Goal: Task Accomplishment & Management: Use online tool/utility

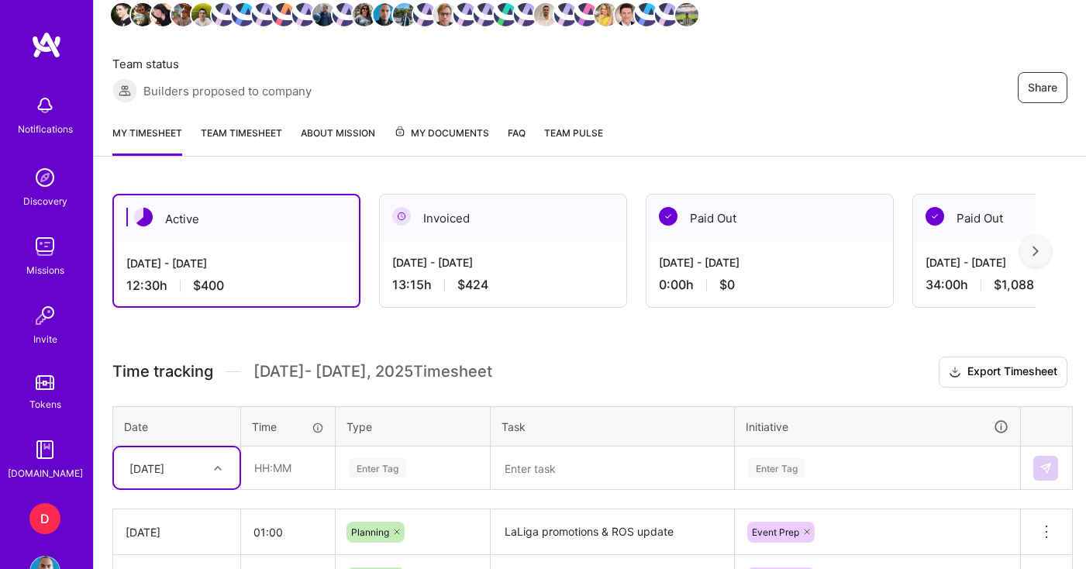
scroll to position [272, 0]
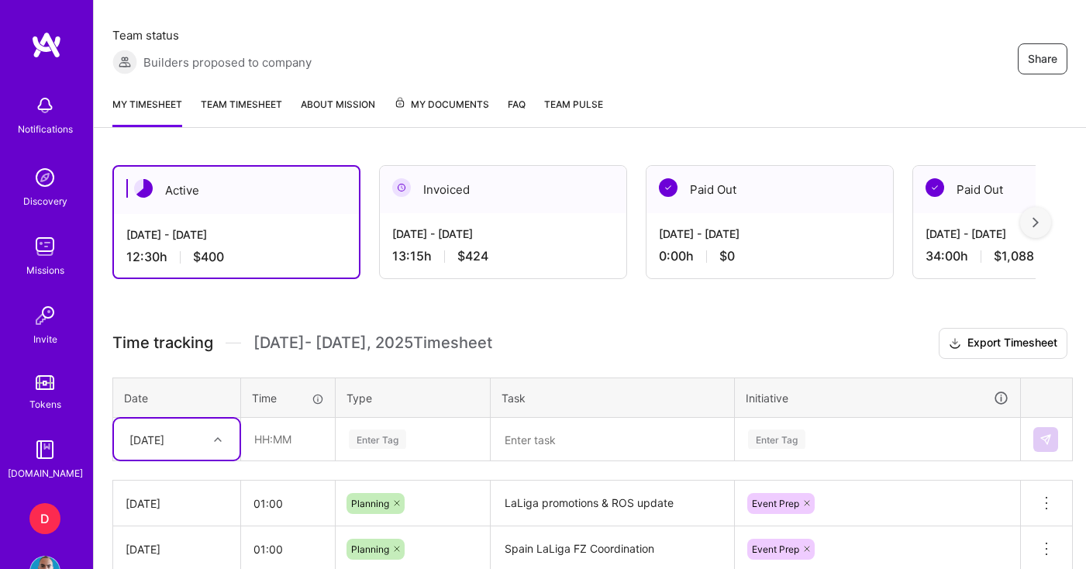
click at [563, 443] on textarea at bounding box center [612, 439] width 240 height 41
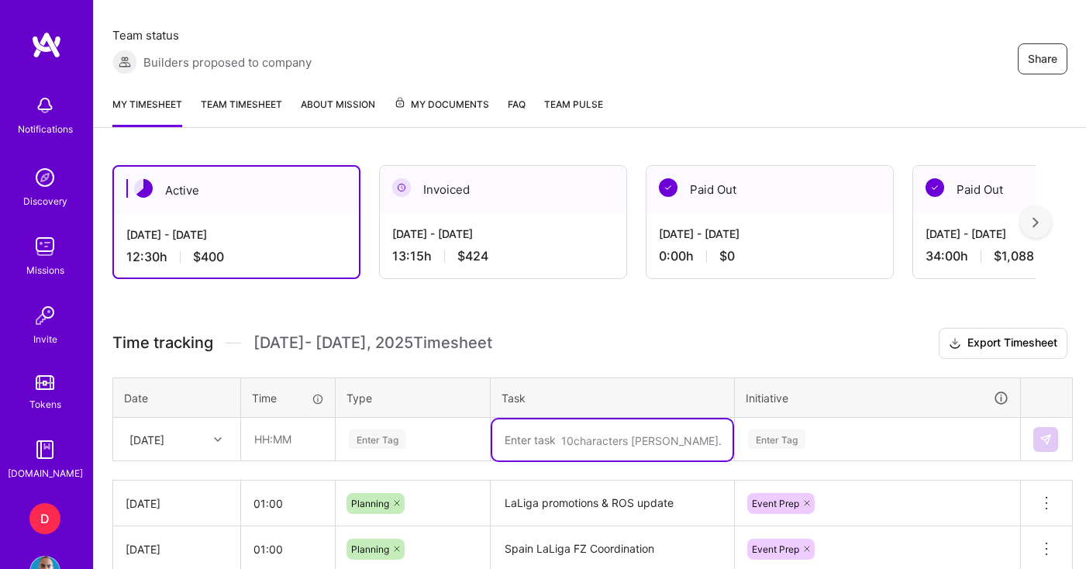
type textarea "3"
click at [412, 440] on div "Enter Tag" at bounding box center [412, 439] width 153 height 40
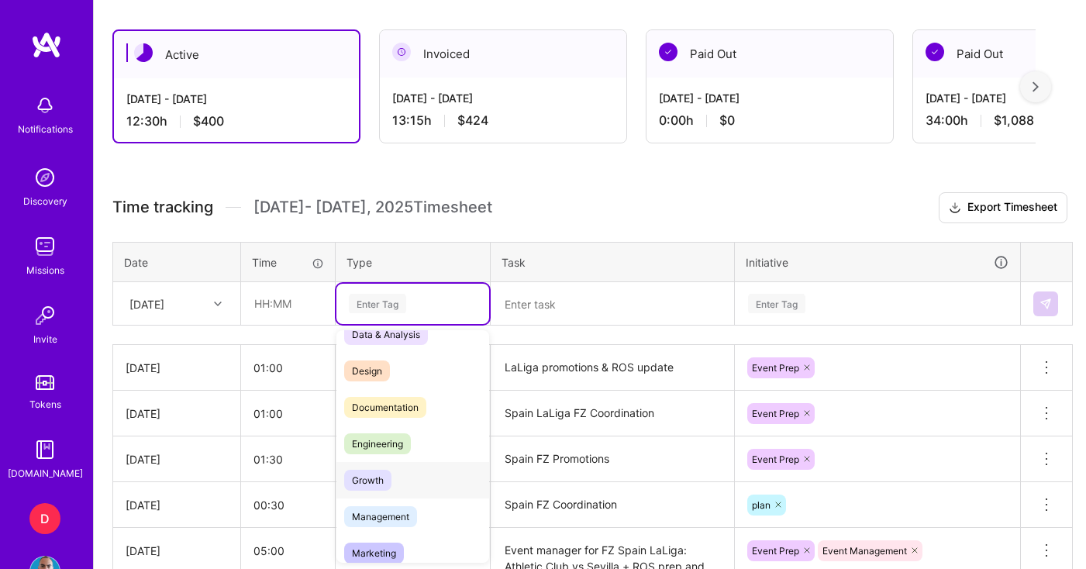
scroll to position [28, 0]
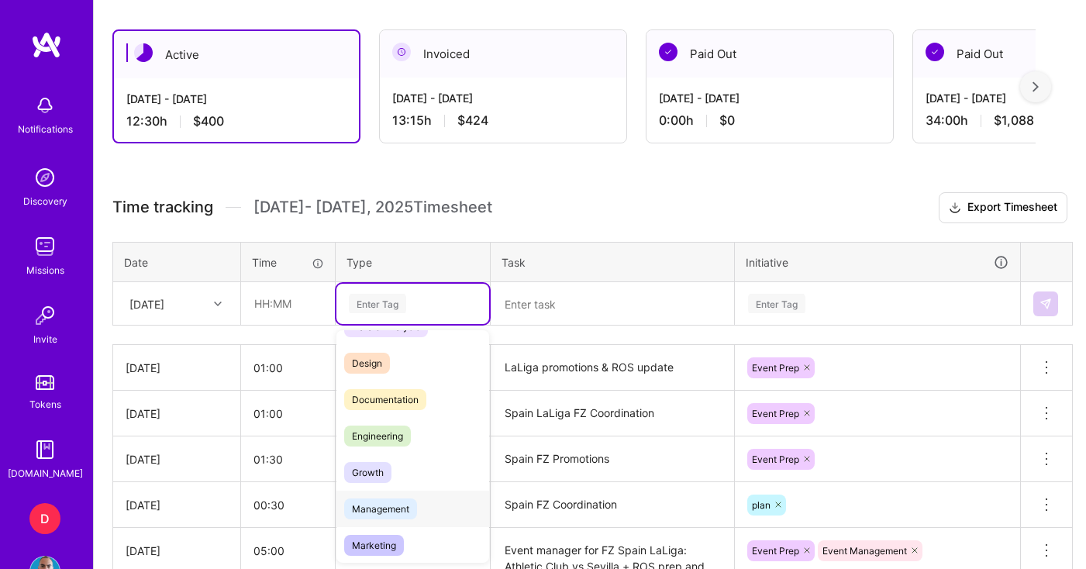
click at [397, 509] on span "Management" at bounding box center [380, 508] width 73 height 21
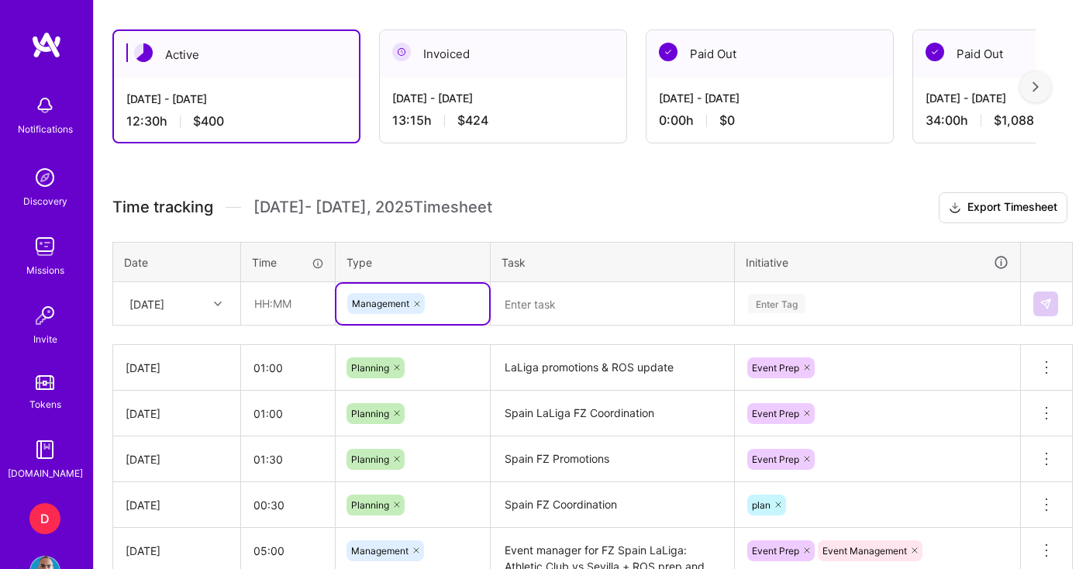
click at [522, 301] on textarea at bounding box center [612, 304] width 240 height 41
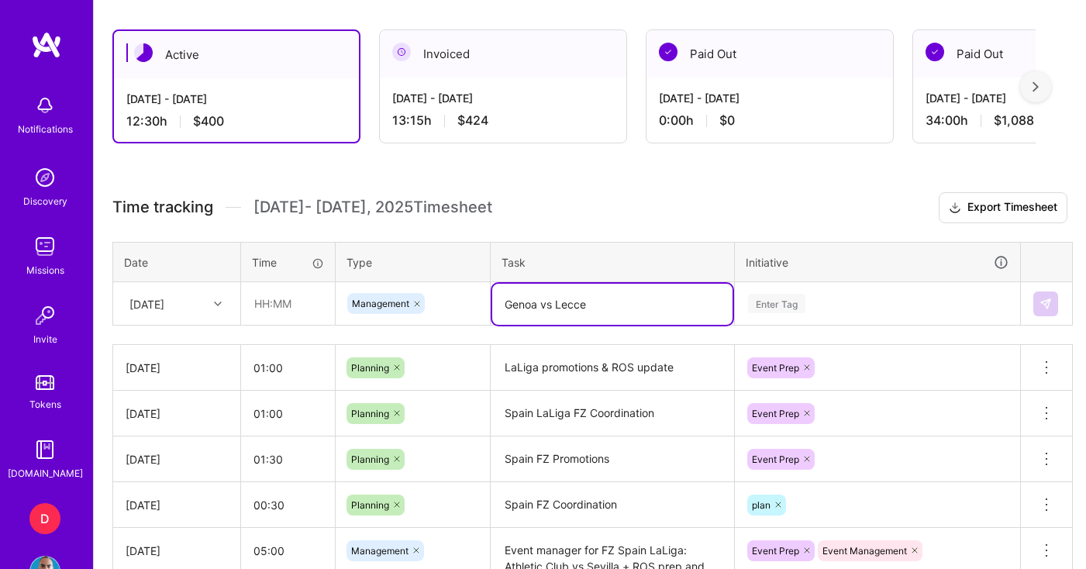
click at [505, 312] on textarea "Genoa vs Lecce" at bounding box center [612, 304] width 240 height 41
click at [597, 311] on textarea "Genoa vs Lecce" at bounding box center [612, 304] width 240 height 41
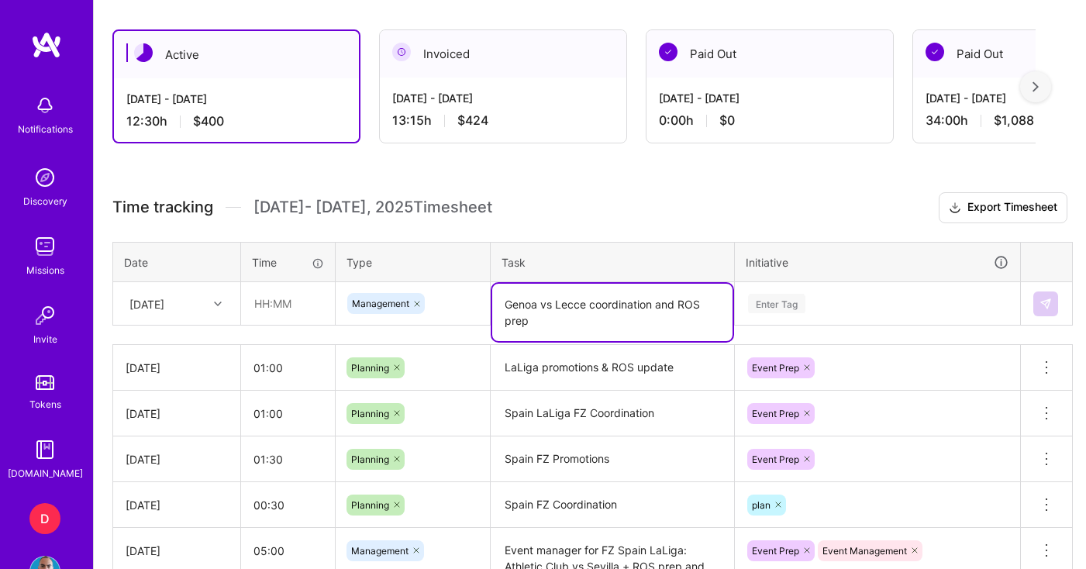
type textarea "Genoa vs Lecce coordination and ROS prep"
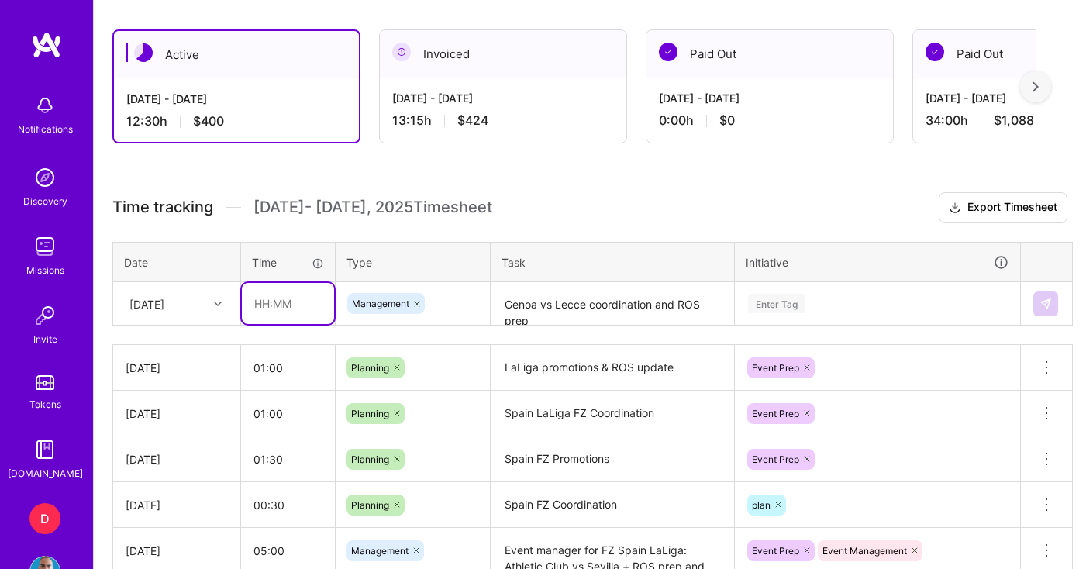
click at [279, 304] on input "text" at bounding box center [288, 303] width 92 height 41
type input "03:00"
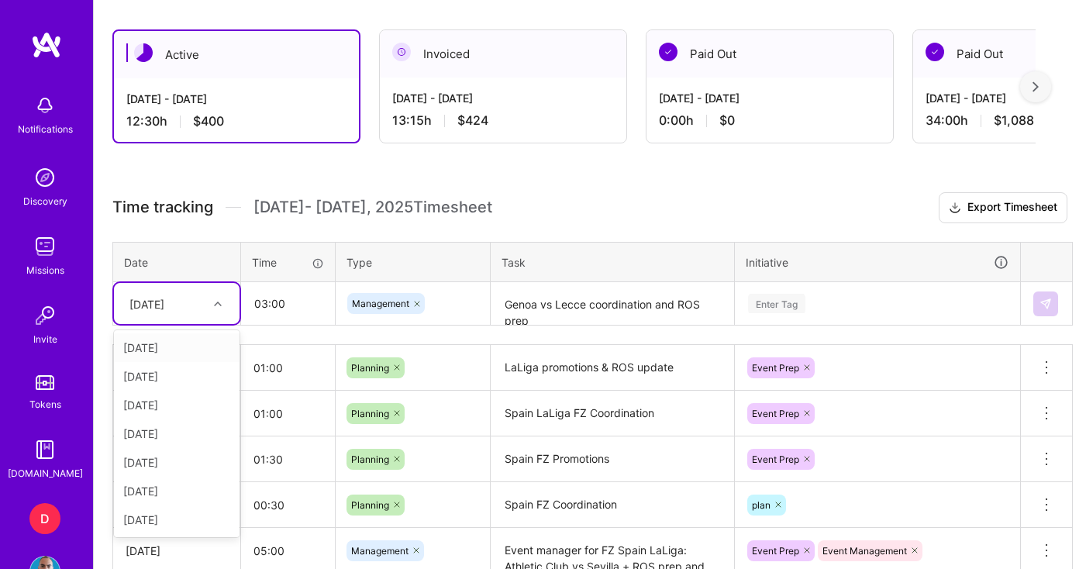
click at [190, 309] on div "[DATE]" at bounding box center [165, 304] width 86 height 26
click at [171, 346] on div "[DATE]" at bounding box center [177, 347] width 126 height 29
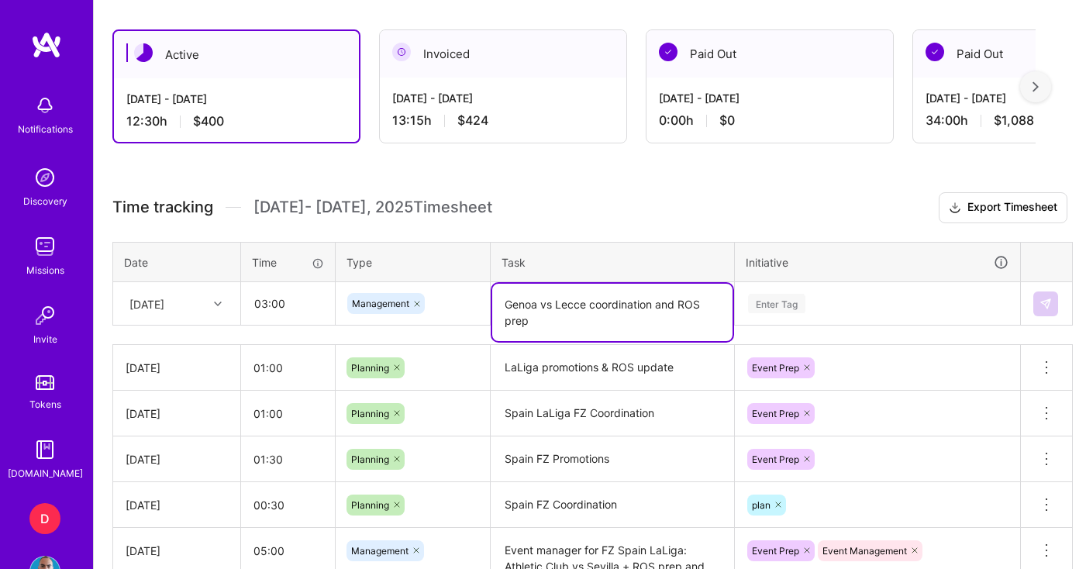
click at [612, 313] on textarea "Genoa vs Lecce coordination and ROS prep" at bounding box center [612, 312] width 240 height 57
drag, startPoint x: 596, startPoint y: 308, endPoint x: 650, endPoint y: 308, distance: 54.3
click at [650, 308] on textarea "Genoa vs Lecce coordination and ROS prep" at bounding box center [612, 312] width 240 height 57
click at [654, 308] on textarea "Genoa vs Lecce coordination and ROS prep" at bounding box center [612, 312] width 240 height 57
type textarea "Genoa vs Lecce coordination and ROS prep"
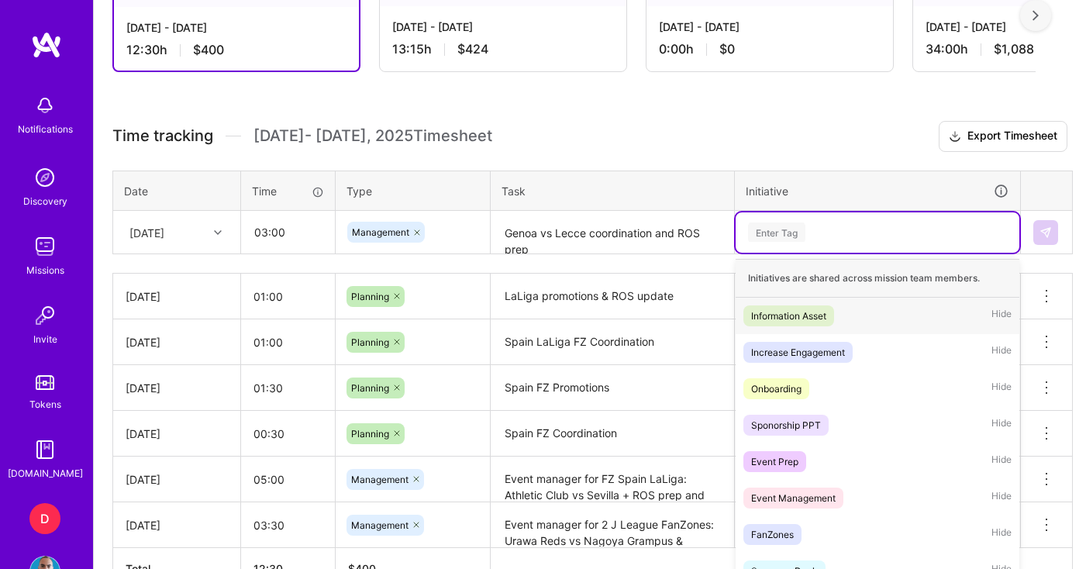
click at [835, 253] on div "option Event Prep, selected. option Information Asset focused, 1 of 31. 31 resu…" at bounding box center [878, 232] width 284 height 40
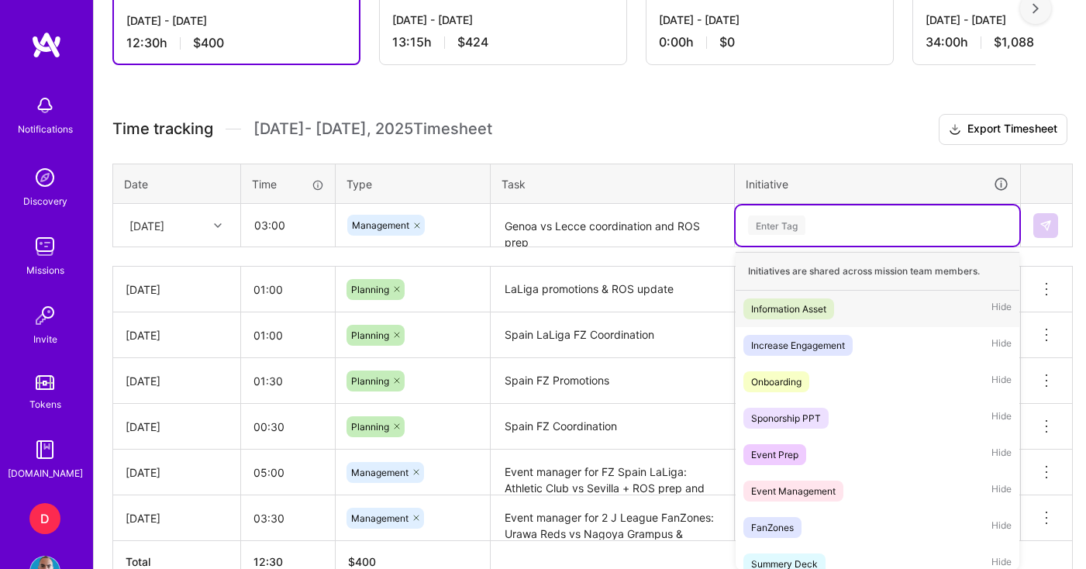
scroll to position [493, 0]
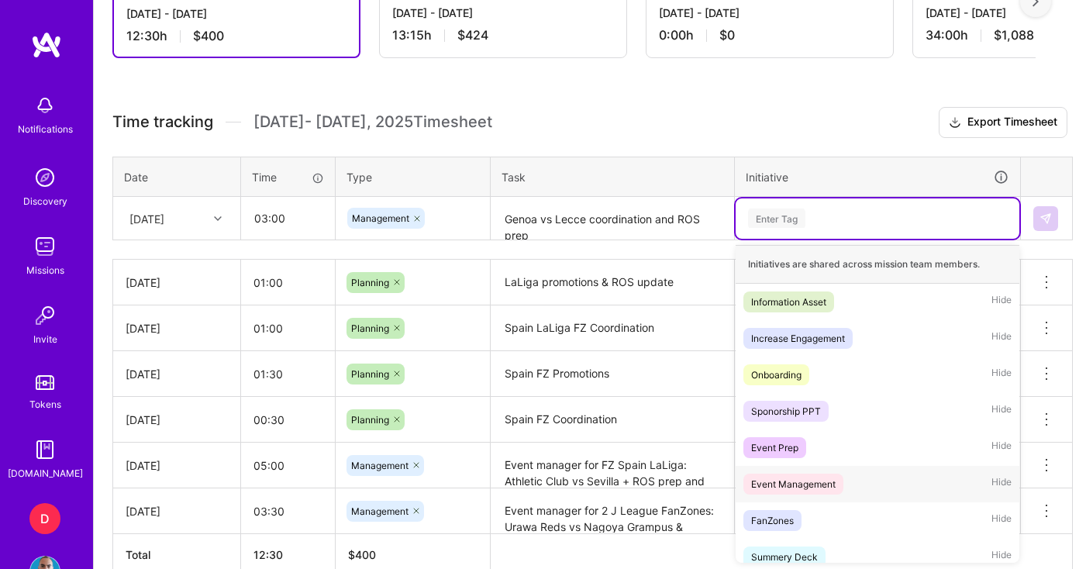
click at [826, 483] on div "Event Management" at bounding box center [793, 484] width 84 height 16
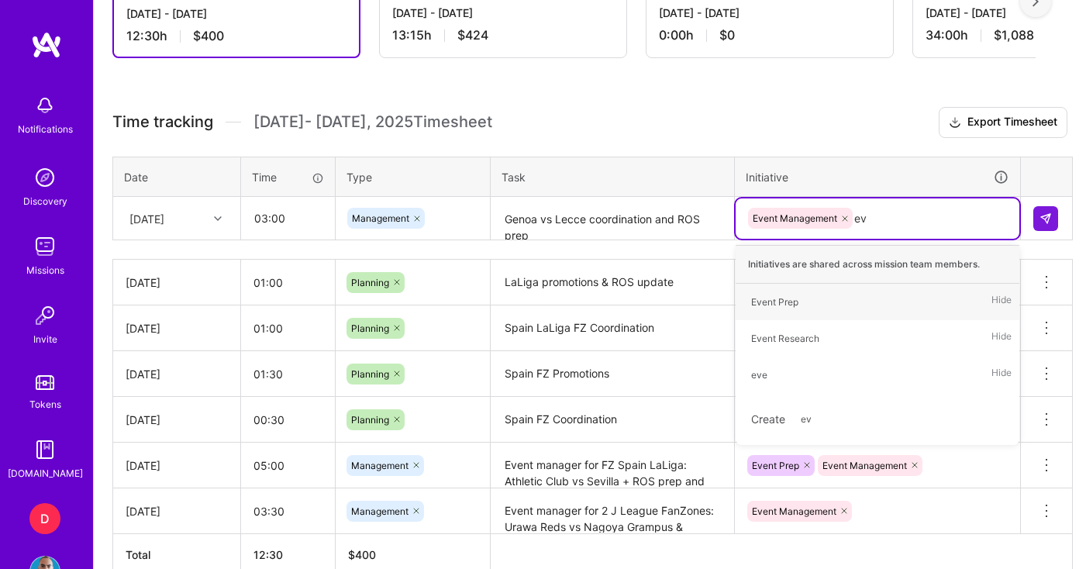
type input "eve"
click at [790, 308] on div "Event Prep" at bounding box center [774, 302] width 47 height 16
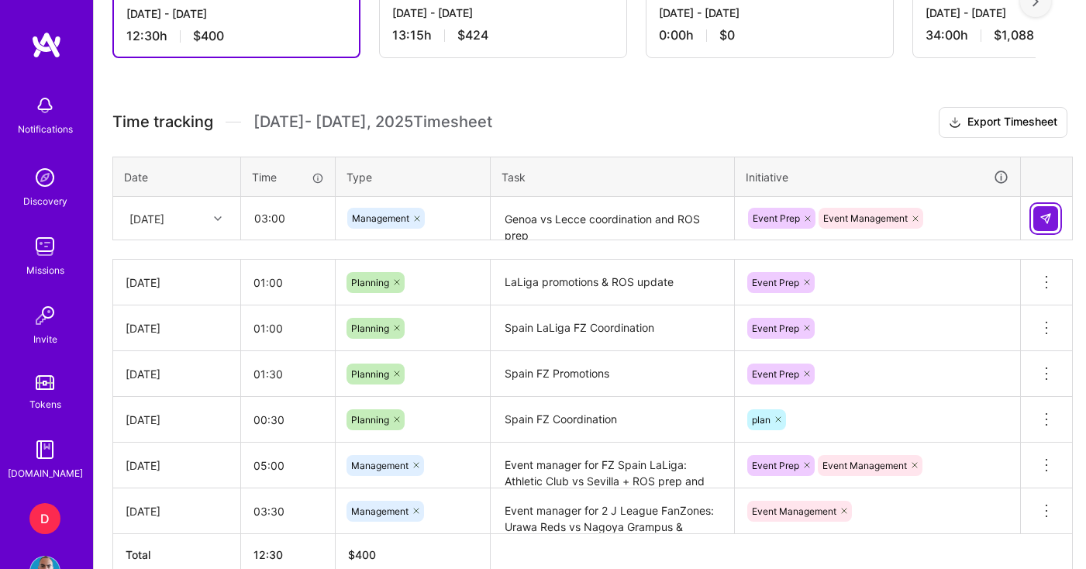
click at [1053, 225] on button at bounding box center [1045, 218] width 25 height 25
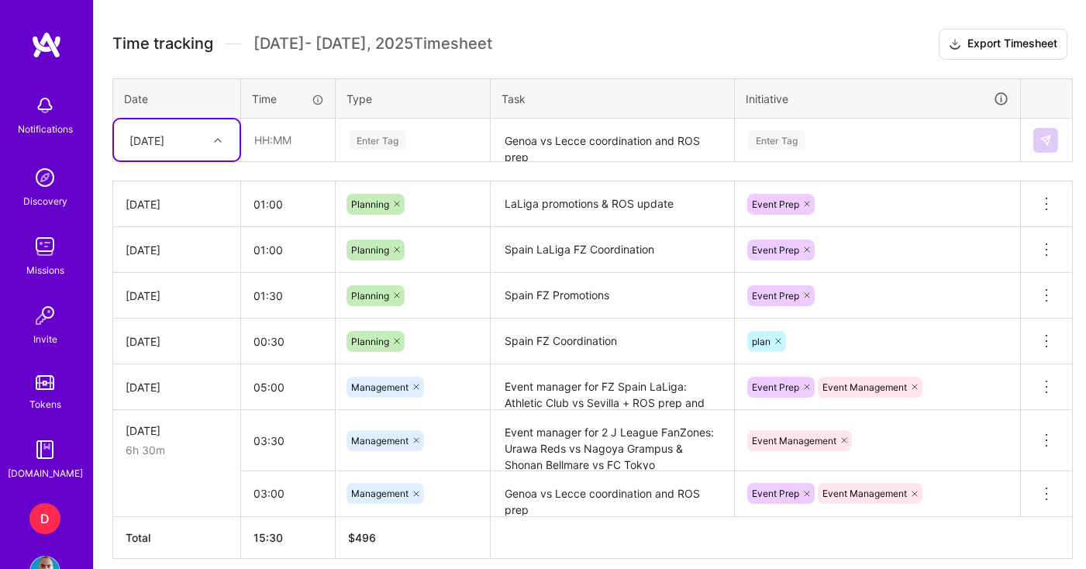
scroll to position [637, 0]
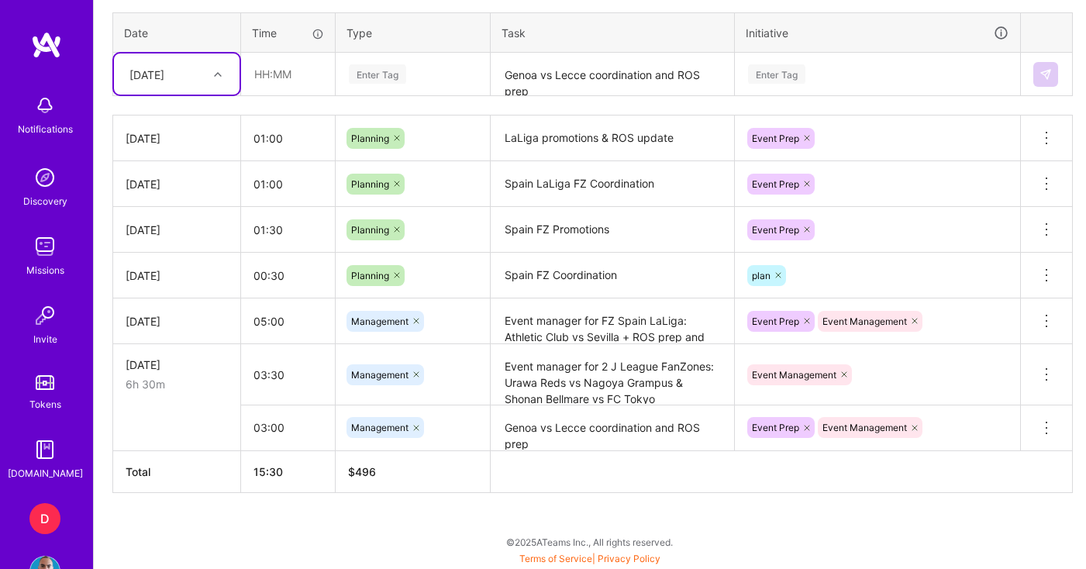
click at [587, 432] on textarea "Genoa vs Lecce coordination and ROS prep" at bounding box center [612, 428] width 240 height 43
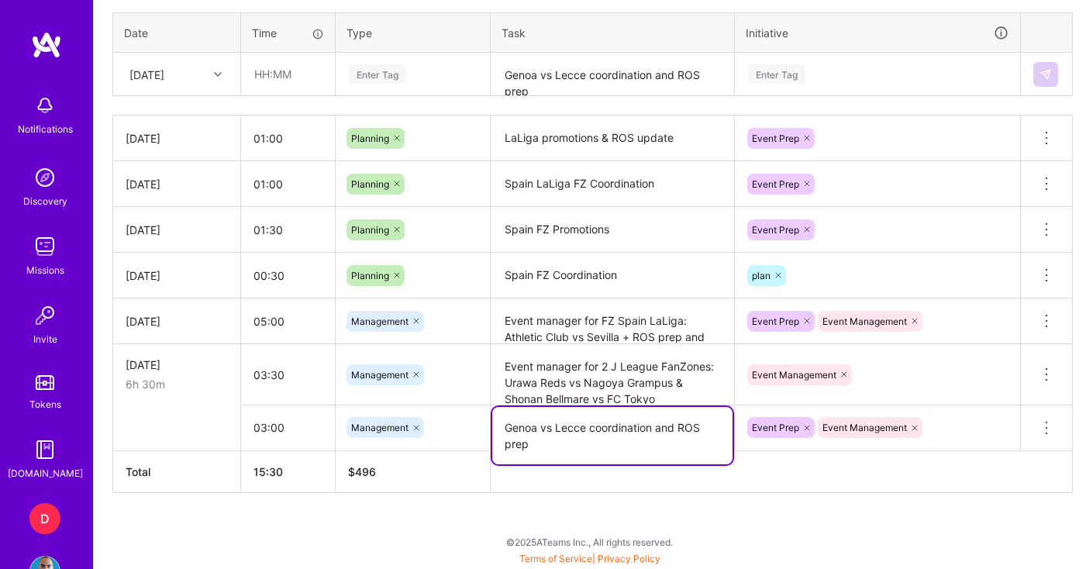
click at [587, 432] on textarea "Genoa vs Lecce coordination and ROS prep" at bounding box center [612, 435] width 240 height 57
click at [822, 529] on div "Active [DATE] - [DATE] 15:30 h $496 Invoiced [DATE] - [DATE] 13:15 h $424 Paid …" at bounding box center [590, 174] width 992 height 787
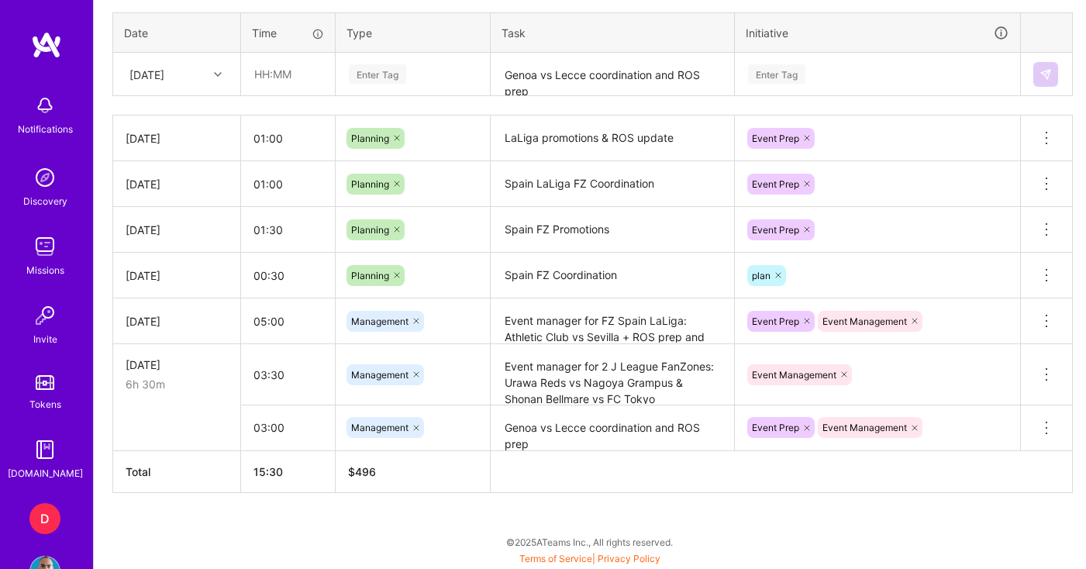
click at [569, 81] on textarea "Genoa vs Lecce coordination and ROS prep" at bounding box center [612, 74] width 240 height 41
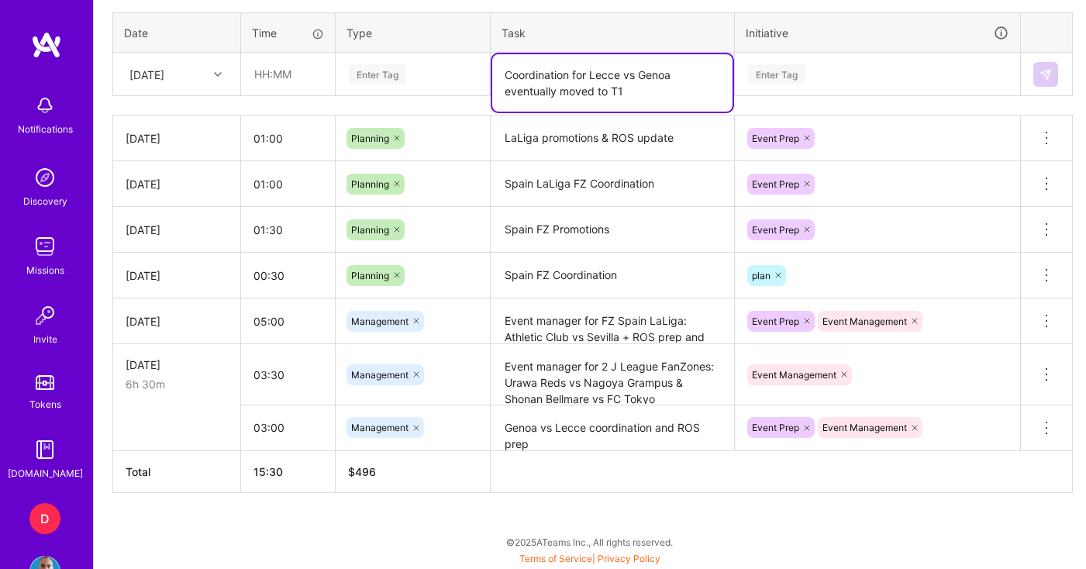
click at [574, 76] on textarea "Coordination for Lecce vs Genoa eventually moved to T1" at bounding box center [612, 82] width 240 height 57
click at [674, 93] on textarea "Coordination & ROS prep for Lecce vs Genoa eventually moved to T1" at bounding box center [612, 82] width 240 height 57
click at [661, 94] on textarea "Coordination & ROS prep for Lecce vs Genoa eventually moved to T1" at bounding box center [612, 82] width 240 height 57
click at [536, 93] on textarea "Coordination & ROS prep for Lecce vs Genoa eventually moved to [MEDICAL_DATA]" at bounding box center [612, 82] width 240 height 57
type textarea "Coordination & ROS prep for Lecce vs Genoa, eventually moved to [MEDICAL_DATA]"
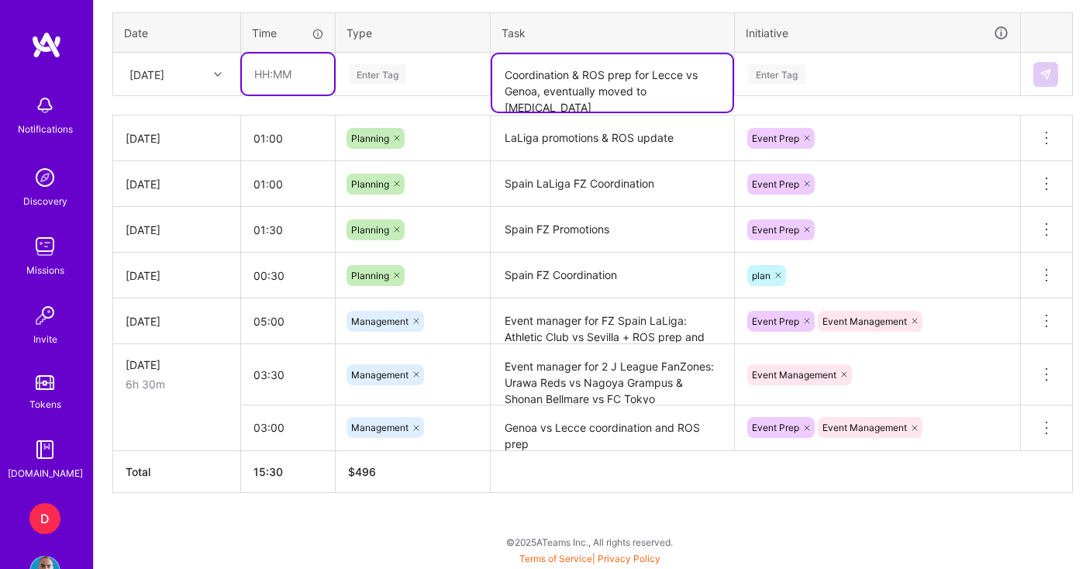
click at [291, 66] on input "text" at bounding box center [288, 73] width 92 height 41
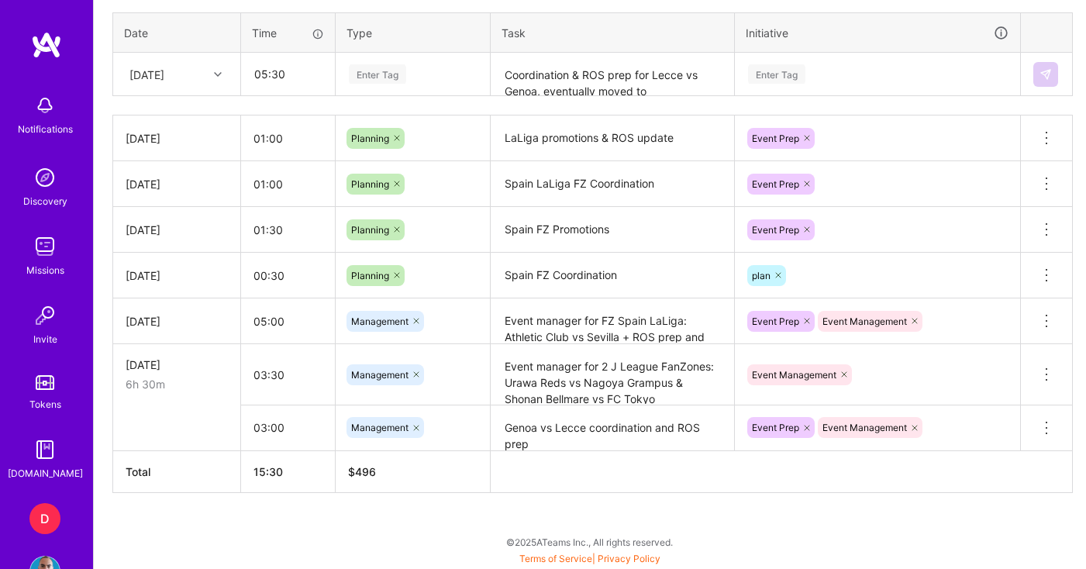
click at [219, 76] on icon at bounding box center [218, 75] width 8 height 8
click at [167, 293] on div "[DATE]" at bounding box center [177, 290] width 126 height 29
click at [269, 76] on input "05:30" at bounding box center [288, 73] width 92 height 41
drag, startPoint x: 297, startPoint y: 74, endPoint x: 183, endPoint y: 65, distance: 114.3
click at [187, 64] on tr "[DATE] 05:30 Enter Tag Coordination & ROS prep for Lecce vs Genoa, eventually m…" at bounding box center [593, 74] width 960 height 43
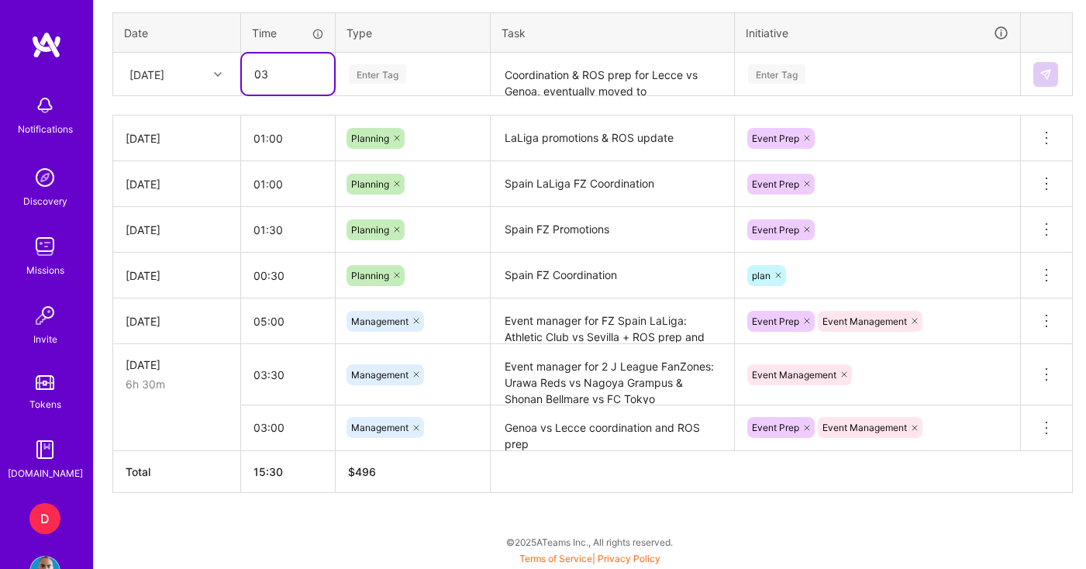
type input "03:00"
click at [385, 64] on div "Enter Tag" at bounding box center [377, 74] width 57 height 24
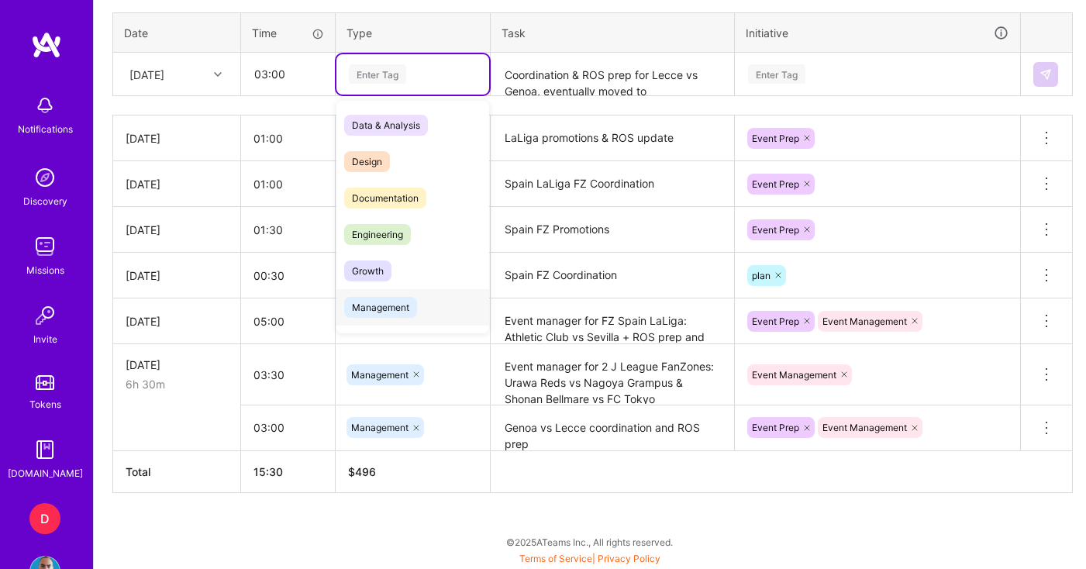
click at [399, 307] on span "Management" at bounding box center [380, 307] width 73 height 21
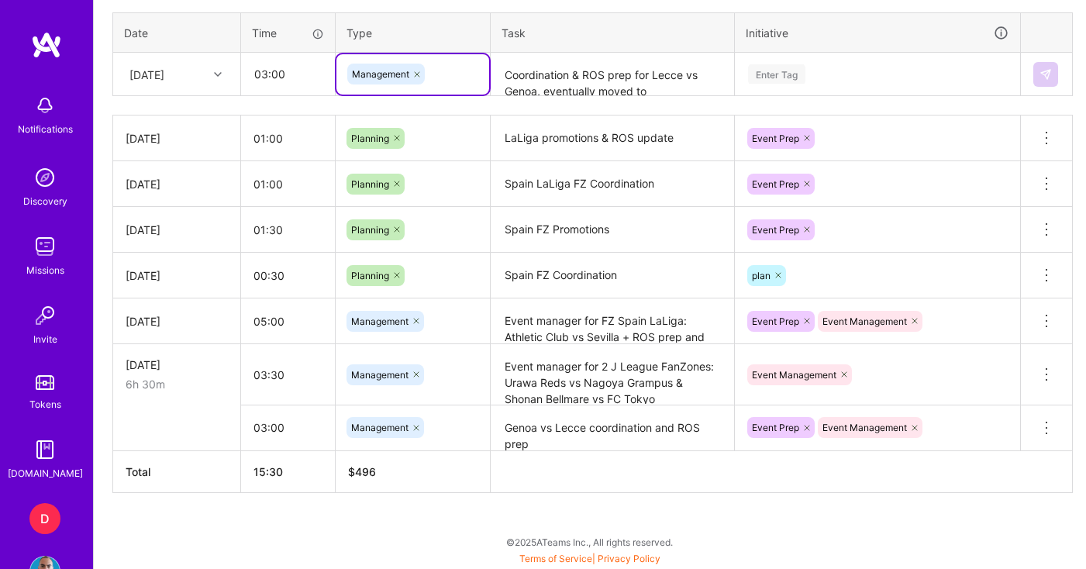
click at [832, 84] on div "Enter Tag" at bounding box center [877, 73] width 262 height 19
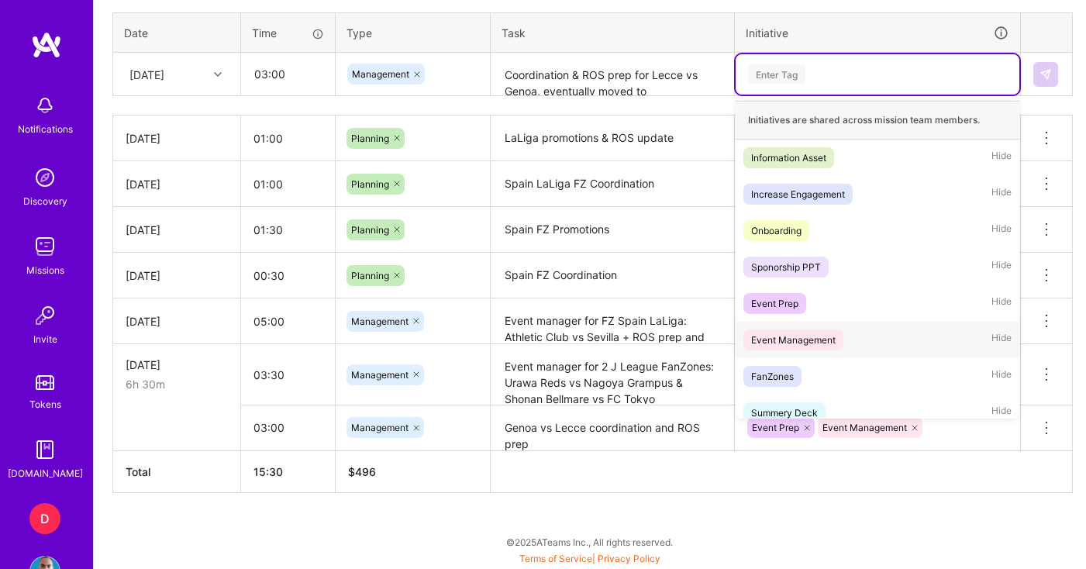
click at [820, 343] on div "Event Management" at bounding box center [793, 340] width 84 height 16
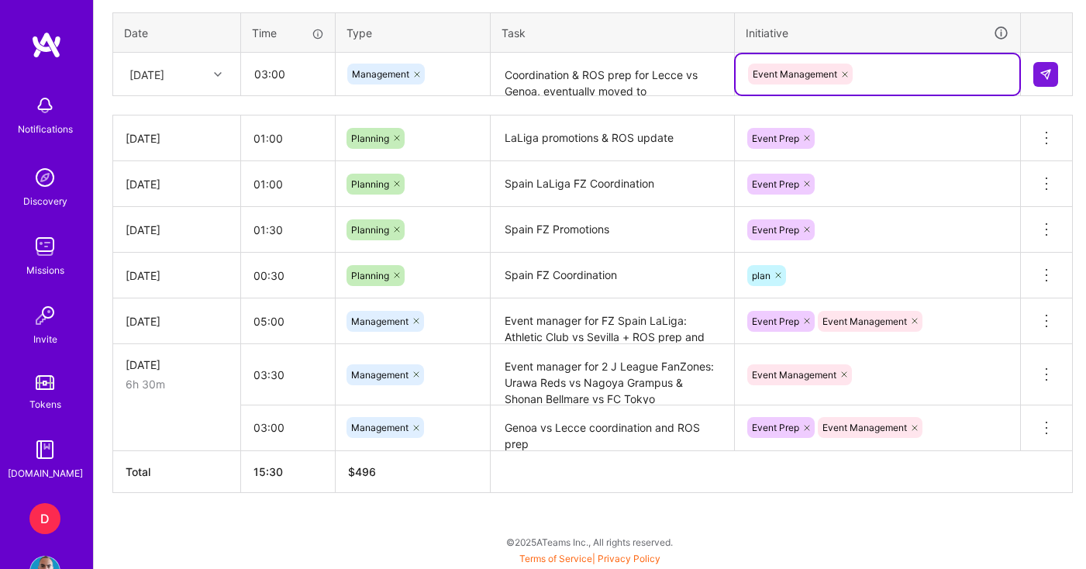
click at [871, 79] on div "Event Management" at bounding box center [877, 74] width 262 height 24
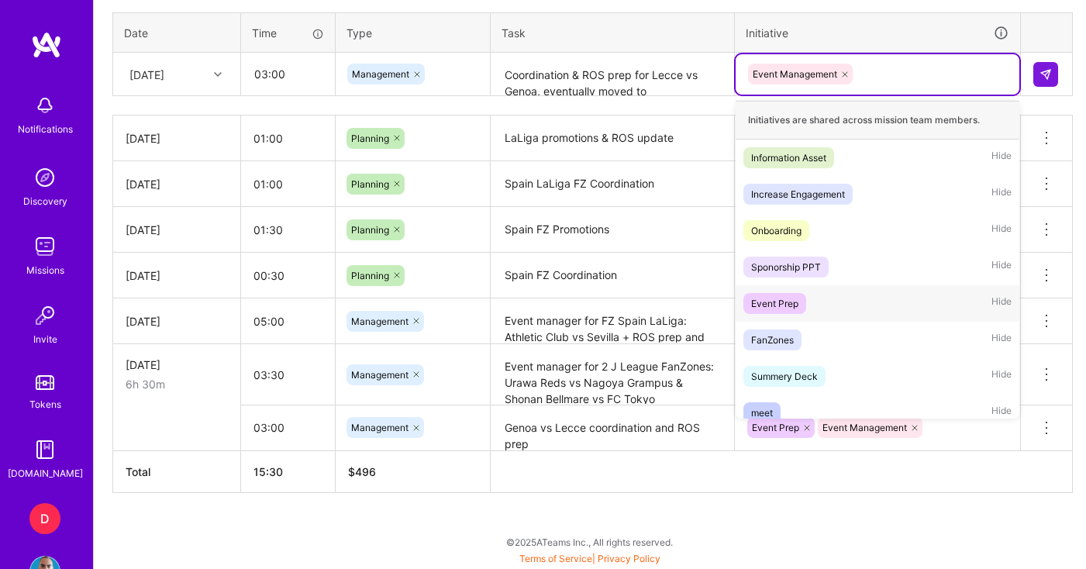
click at [792, 305] on div "Event Prep" at bounding box center [774, 303] width 47 height 16
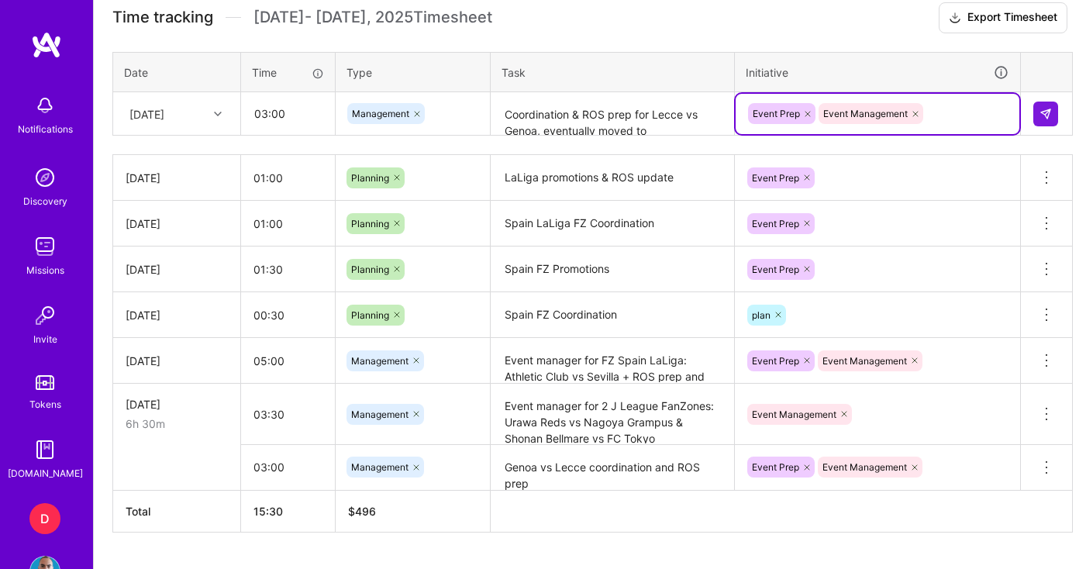
scroll to position [501, 0]
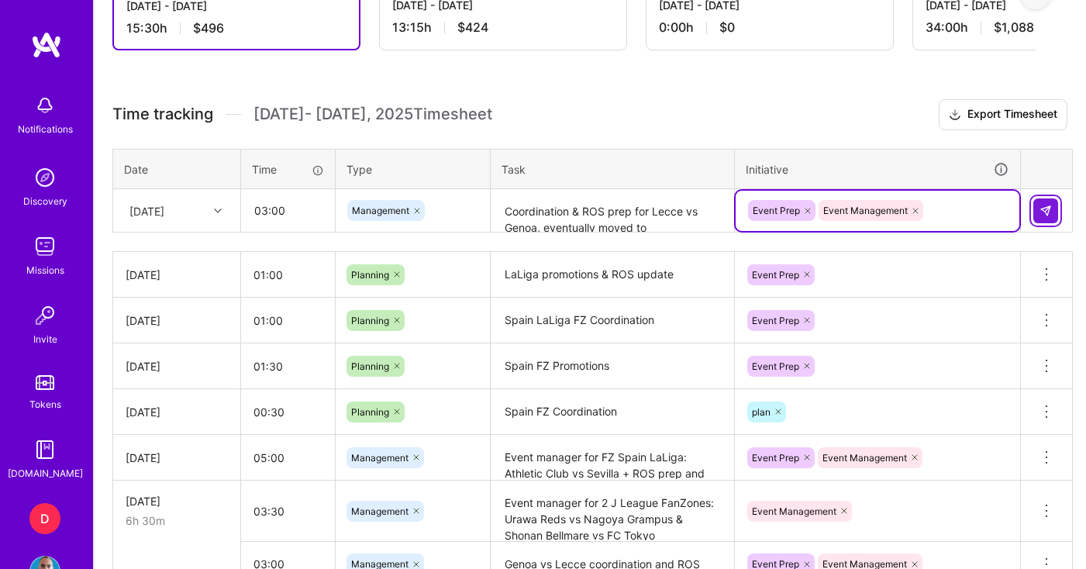
click at [1048, 212] on img at bounding box center [1045, 211] width 12 height 12
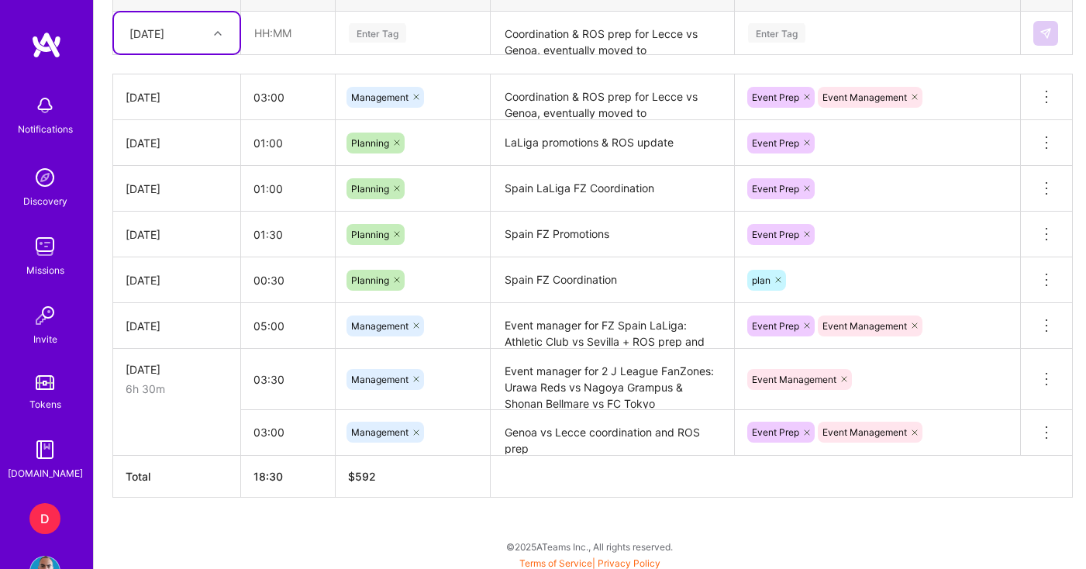
scroll to position [683, 0]
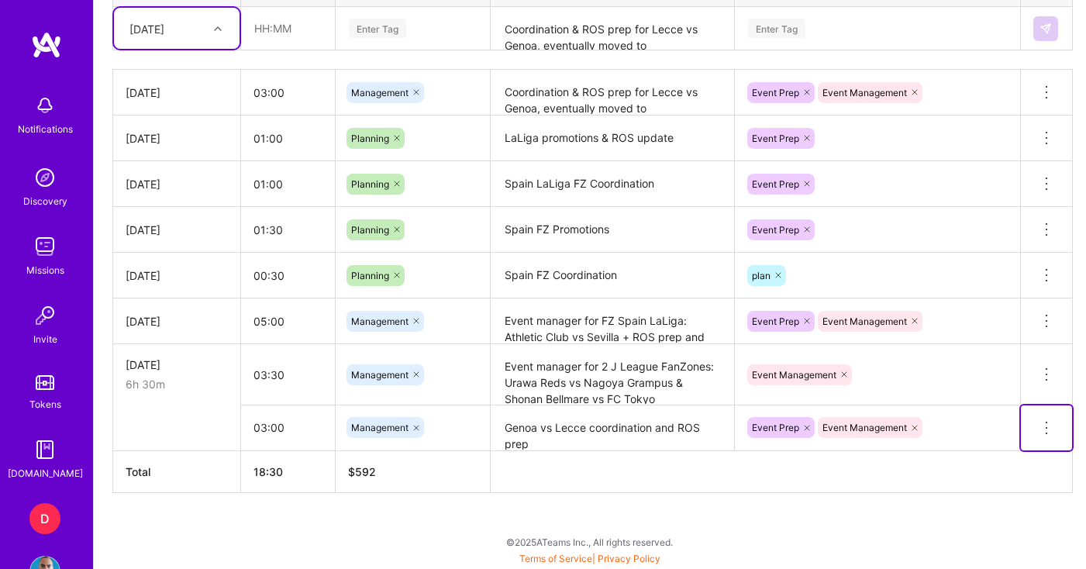
click at [1041, 431] on icon at bounding box center [1046, 428] width 19 height 19
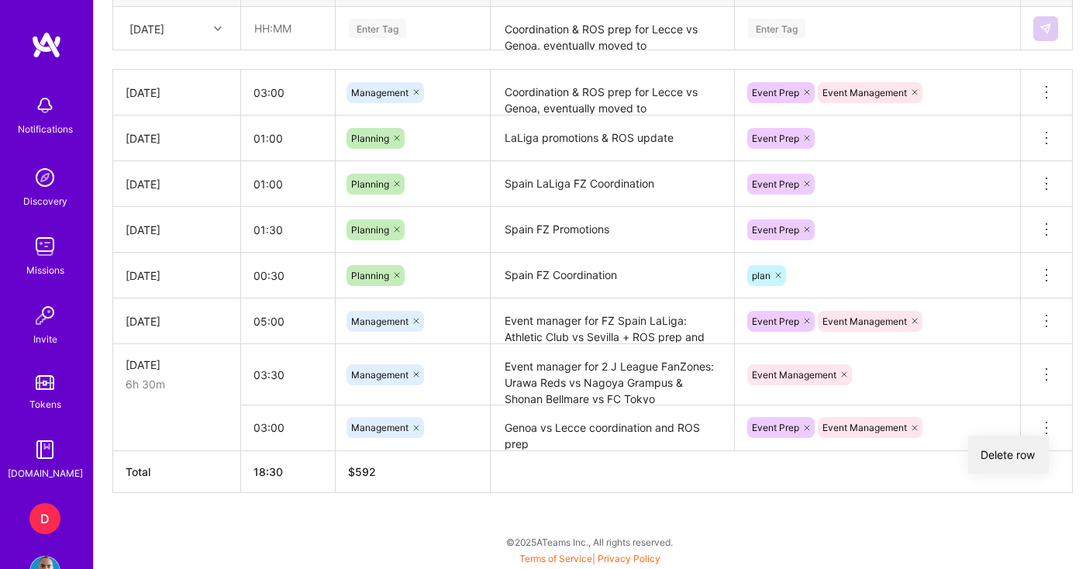
click at [1027, 452] on button "Delete row" at bounding box center [1008, 455] width 81 height 38
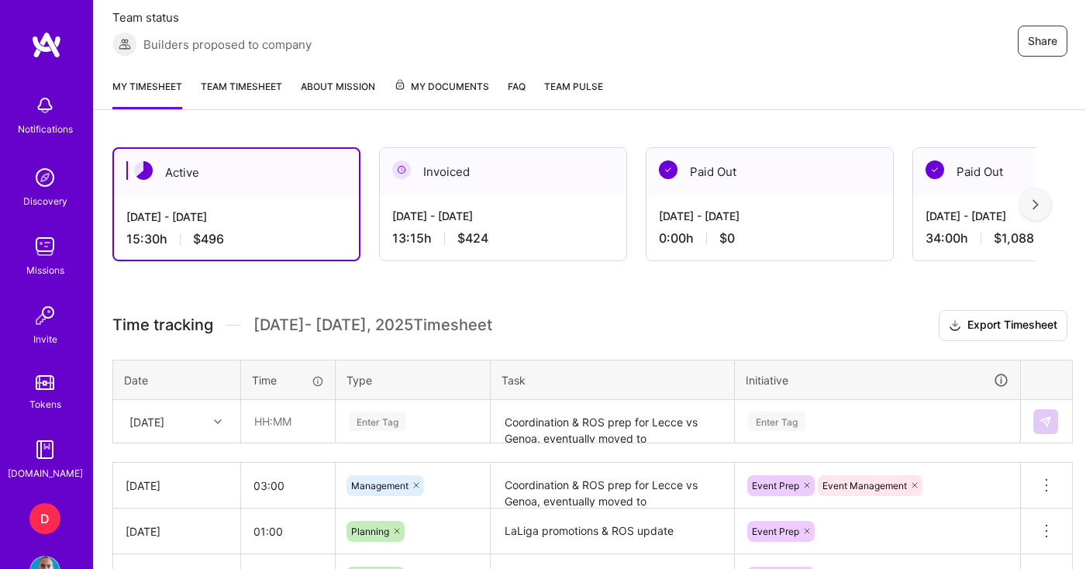
scroll to position [299, 0]
